Goal: Task Accomplishment & Management: Manage account settings

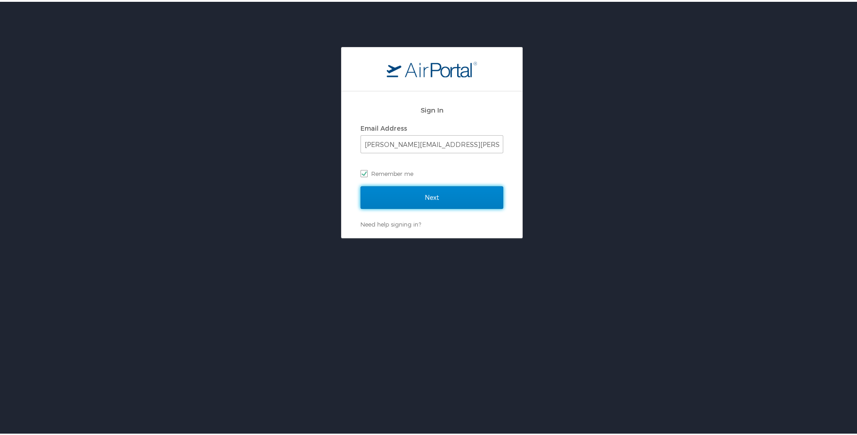
click at [437, 198] on input "Next" at bounding box center [432, 195] width 143 height 23
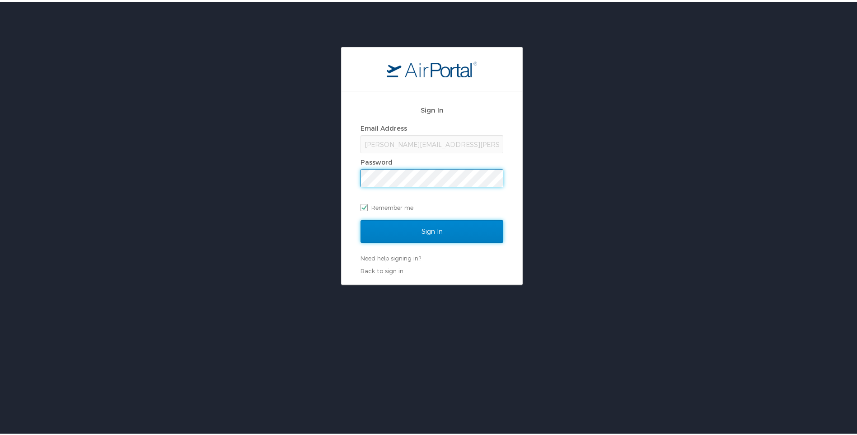
click at [423, 234] on input "Sign In" at bounding box center [432, 229] width 143 height 23
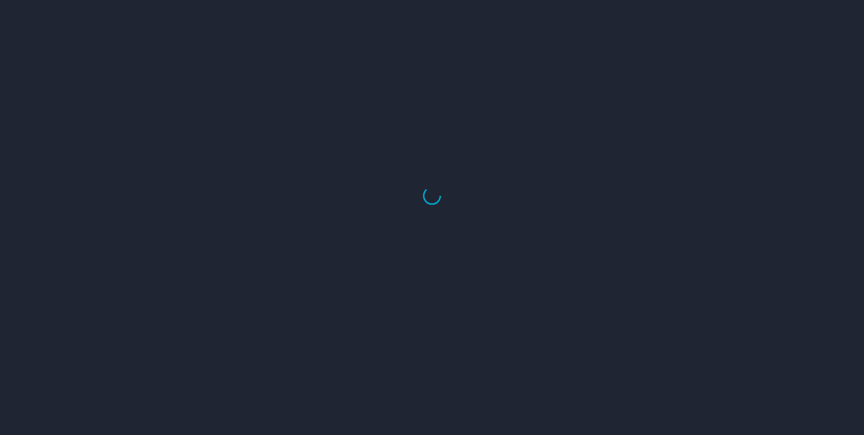
select select "US"
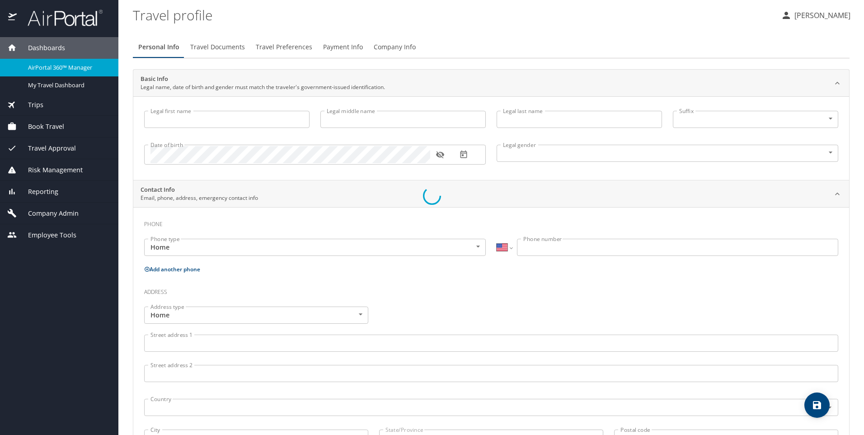
type input "Andrew"
type input "Blake"
type input "Myers"
type input "Male"
type input "david"
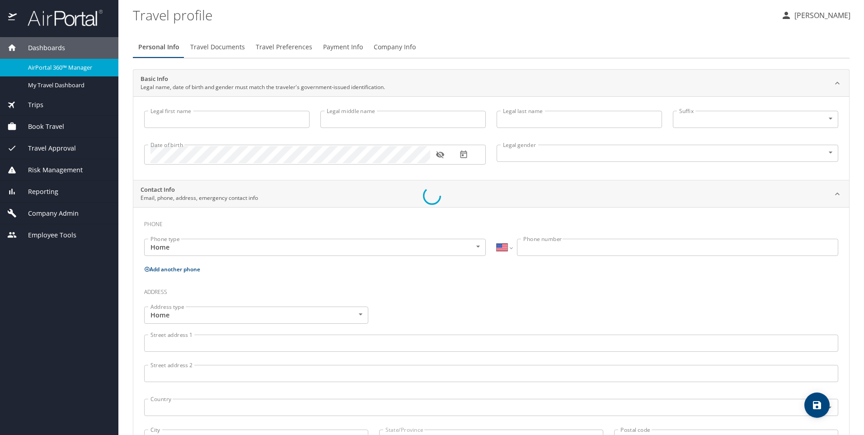
type input "mudd"
type input "(502) 724-5593"
type input "David.Mudd@scg-ky.com"
select select "US"
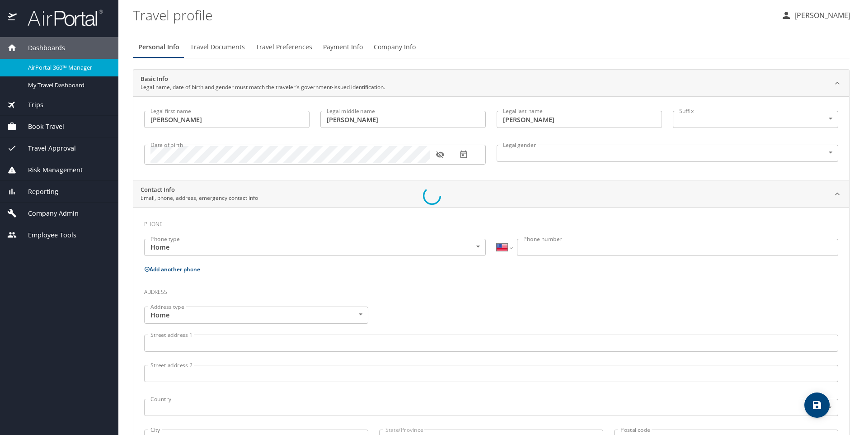
select select "US"
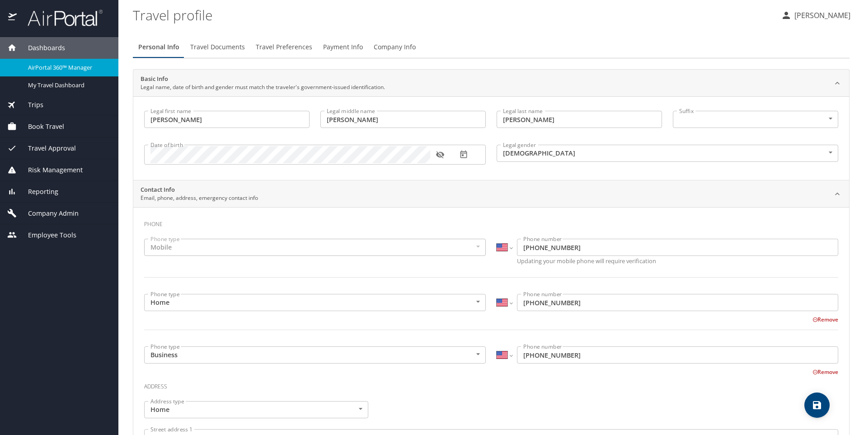
click at [61, 125] on span "Book Travel" at bounding box center [40, 127] width 47 height 10
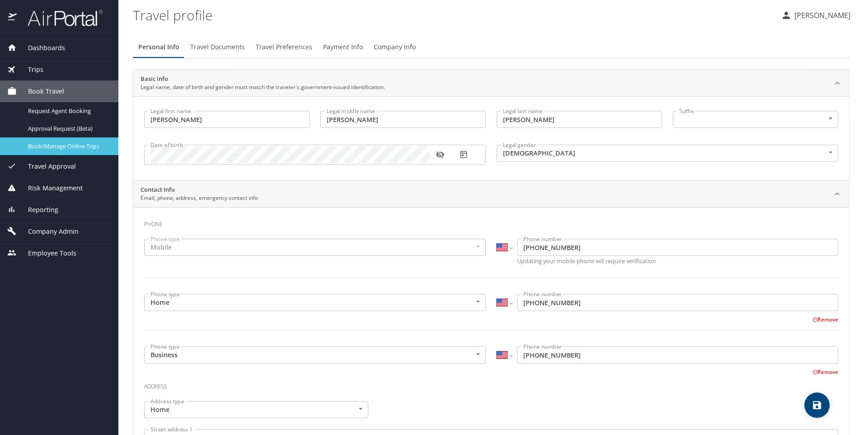
click at [55, 148] on span "Book/Manage Online Trips" at bounding box center [68, 146] width 80 height 9
